Goal: Find specific page/section: Find specific page/section

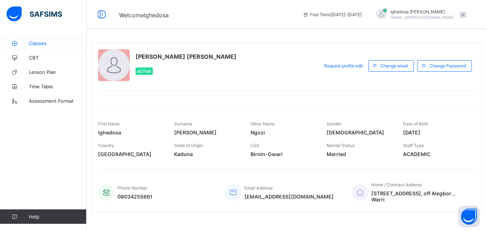
click at [42, 40] on span "Classes" at bounding box center [58, 43] width 58 height 6
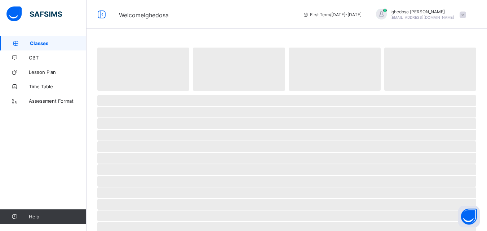
click at [42, 40] on span "Classes" at bounding box center [58, 43] width 57 height 6
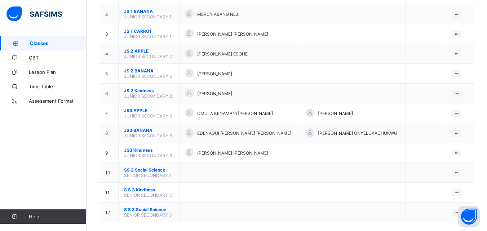
scroll to position [110, 0]
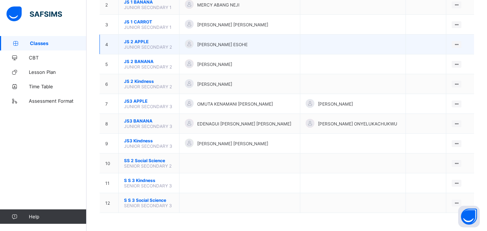
click at [220, 44] on span "[PERSON_NAME] ESOHE" at bounding box center [222, 44] width 50 height 5
click at [461, 52] on ul "View Class" at bounding box center [441, 59] width 40 height 14
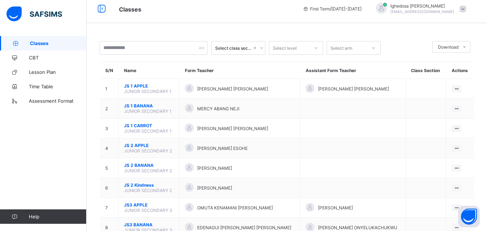
scroll to position [0, 0]
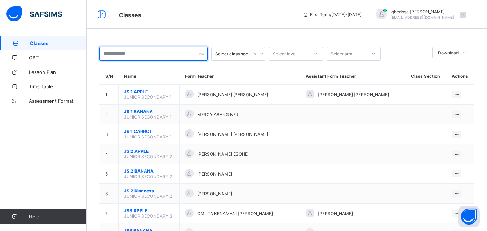
click at [192, 53] on input "text" at bounding box center [153, 54] width 108 height 14
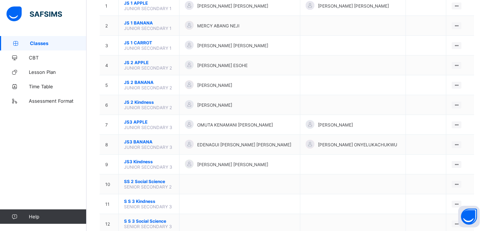
scroll to position [110, 0]
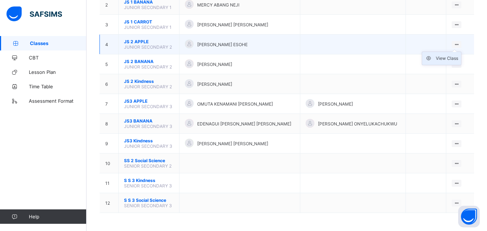
click at [450, 60] on div "View Class" at bounding box center [447, 58] width 22 height 7
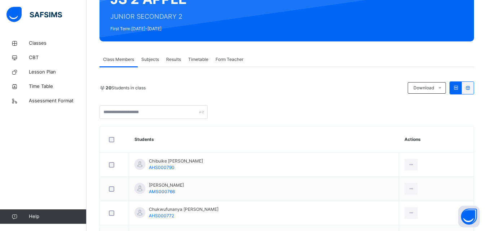
scroll to position [81, 0]
